Goal: Find specific page/section: Find specific page/section

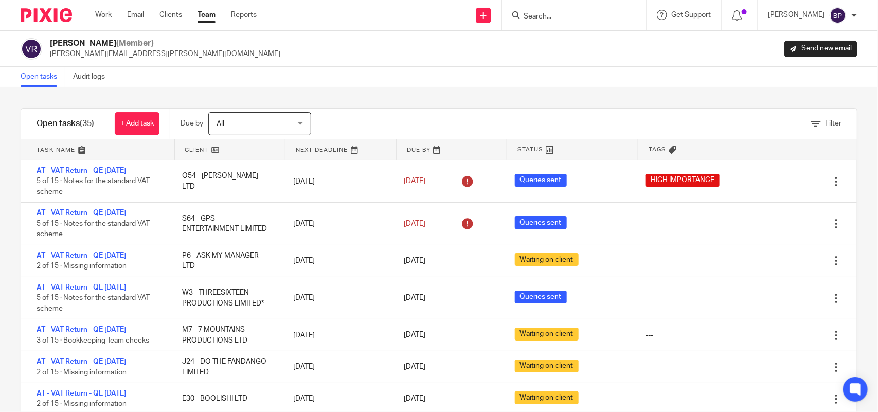
drag, startPoint x: 539, startPoint y: 65, endPoint x: 555, endPoint y: 83, distance: 23.7
click at [541, 68] on main "Vipul Rawal (Member) vipul.rawal@confiancebizsol.com Send new email Open tasks …" at bounding box center [439, 206] width 878 height 412
click at [599, 93] on div "Filter tasks Only show tasks matching all of these conditions 1 Client name Is …" at bounding box center [439, 249] width 878 height 325
click at [245, 51] on div "Vipul Rawal (Member) vipul.rawal@confiancebizsol.com Send new email" at bounding box center [439, 49] width 837 height 22
click at [39, 79] on link "Open tasks" at bounding box center [43, 77] width 45 height 20
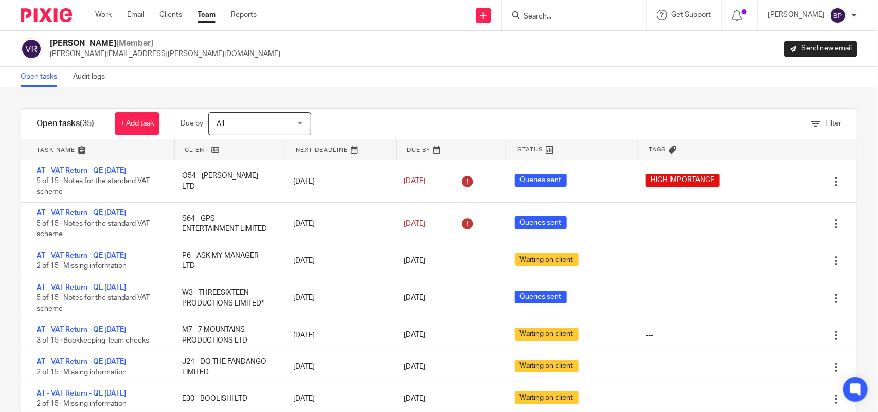
click at [44, 72] on link "Open tasks" at bounding box center [43, 77] width 45 height 20
click at [568, 16] on input "Search" at bounding box center [569, 16] width 93 height 9
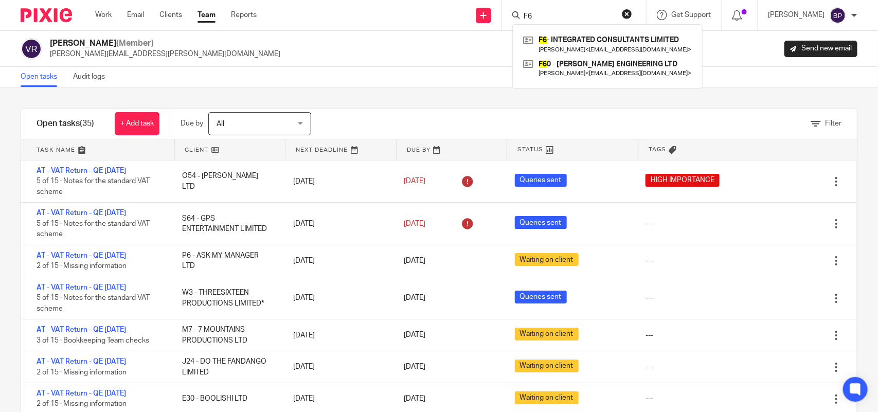
type input "F6"
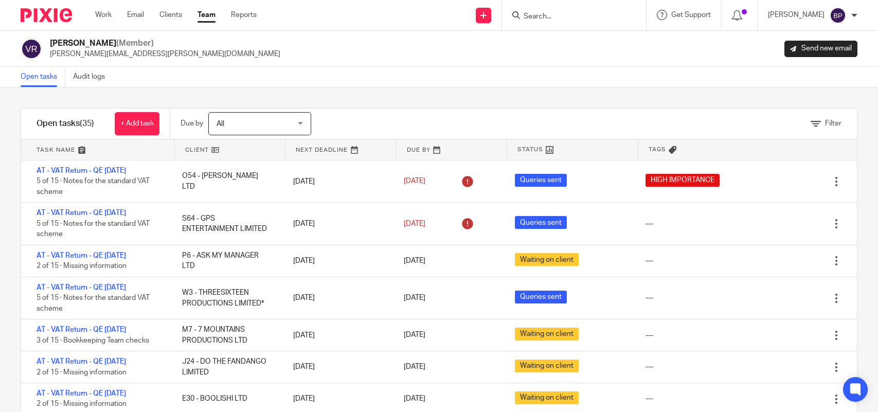
click at [586, 20] on input "Search" at bounding box center [569, 16] width 93 height 9
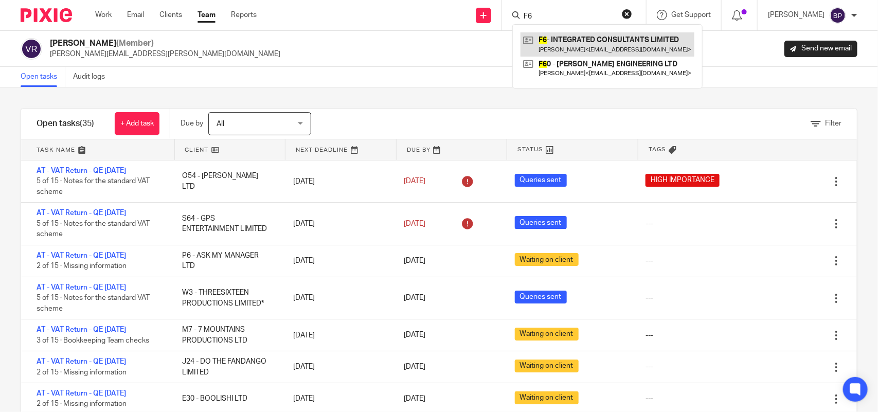
type input "F6"
click at [585, 42] on link at bounding box center [608, 44] width 174 height 24
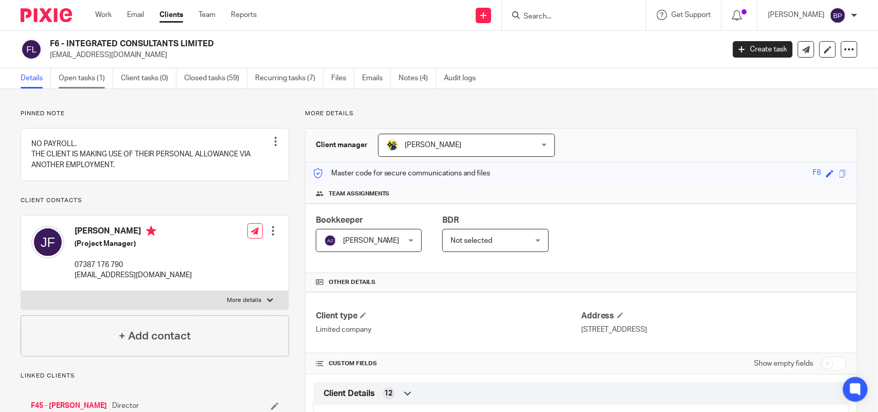
click at [79, 81] on link "Open tasks (1)" at bounding box center [86, 78] width 55 height 20
